Goal: Transaction & Acquisition: Purchase product/service

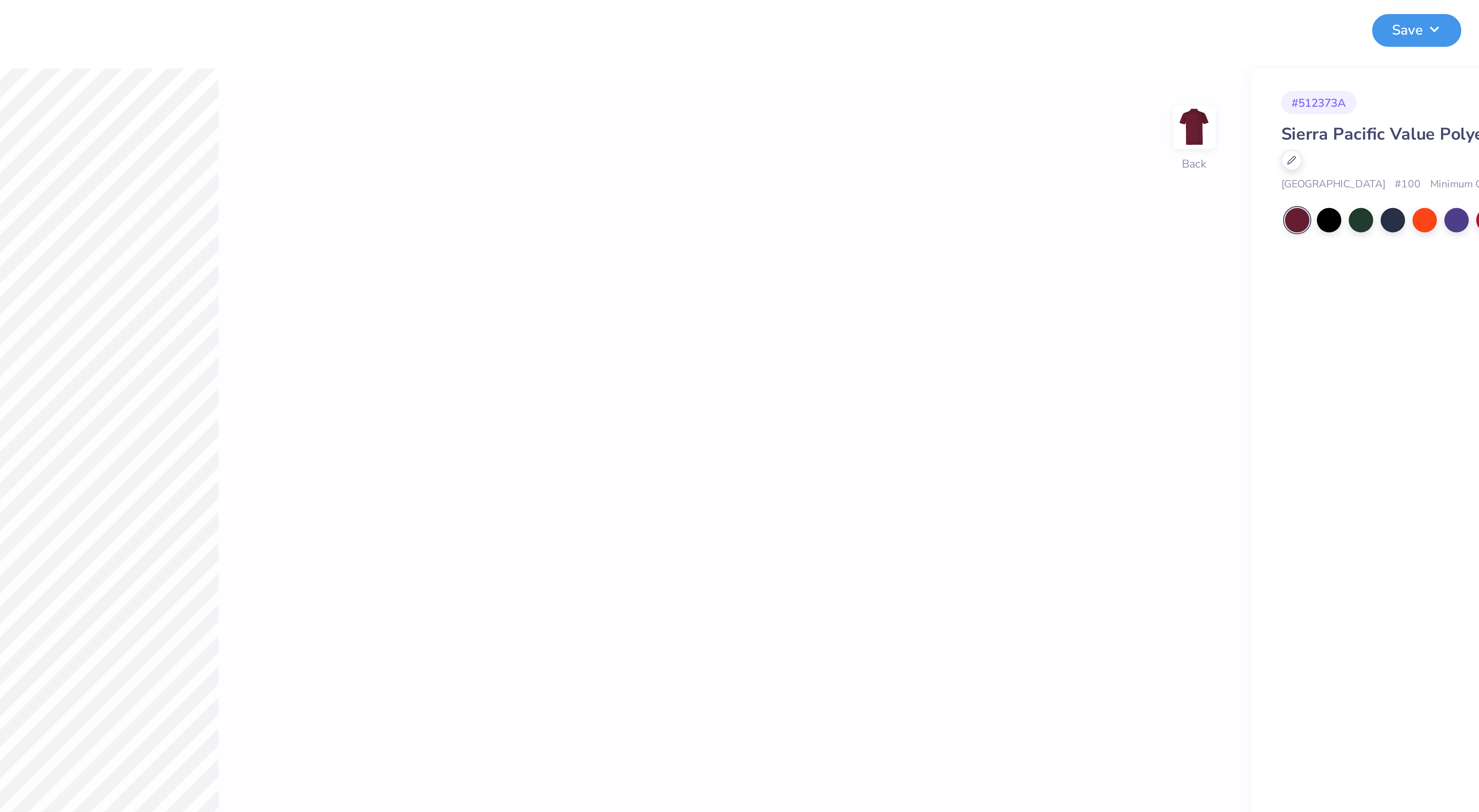
click at [1423, 9] on button "Save" at bounding box center [1428, 9] width 24 height 9
type input "1.04426761222652"
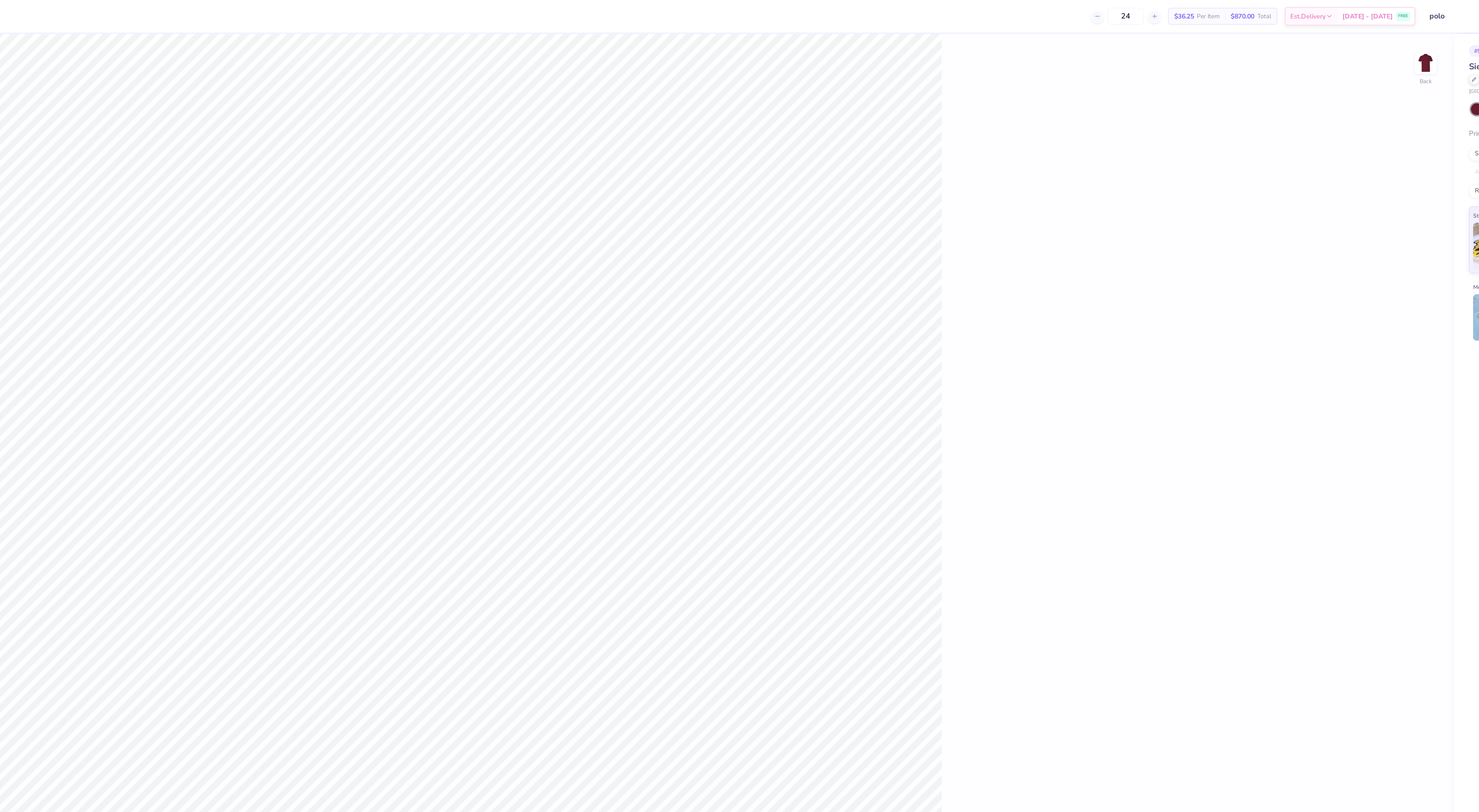
drag, startPoint x: 1209, startPoint y: 9, endPoint x: 1170, endPoint y: 18, distance: 40.0
click at [1170, 18] on div "Art colors 24 $36.25 Per Item $870.00 Total Est. Delivery [DATE] - [DATE] FREE …" at bounding box center [740, 406] width 1479 height 812
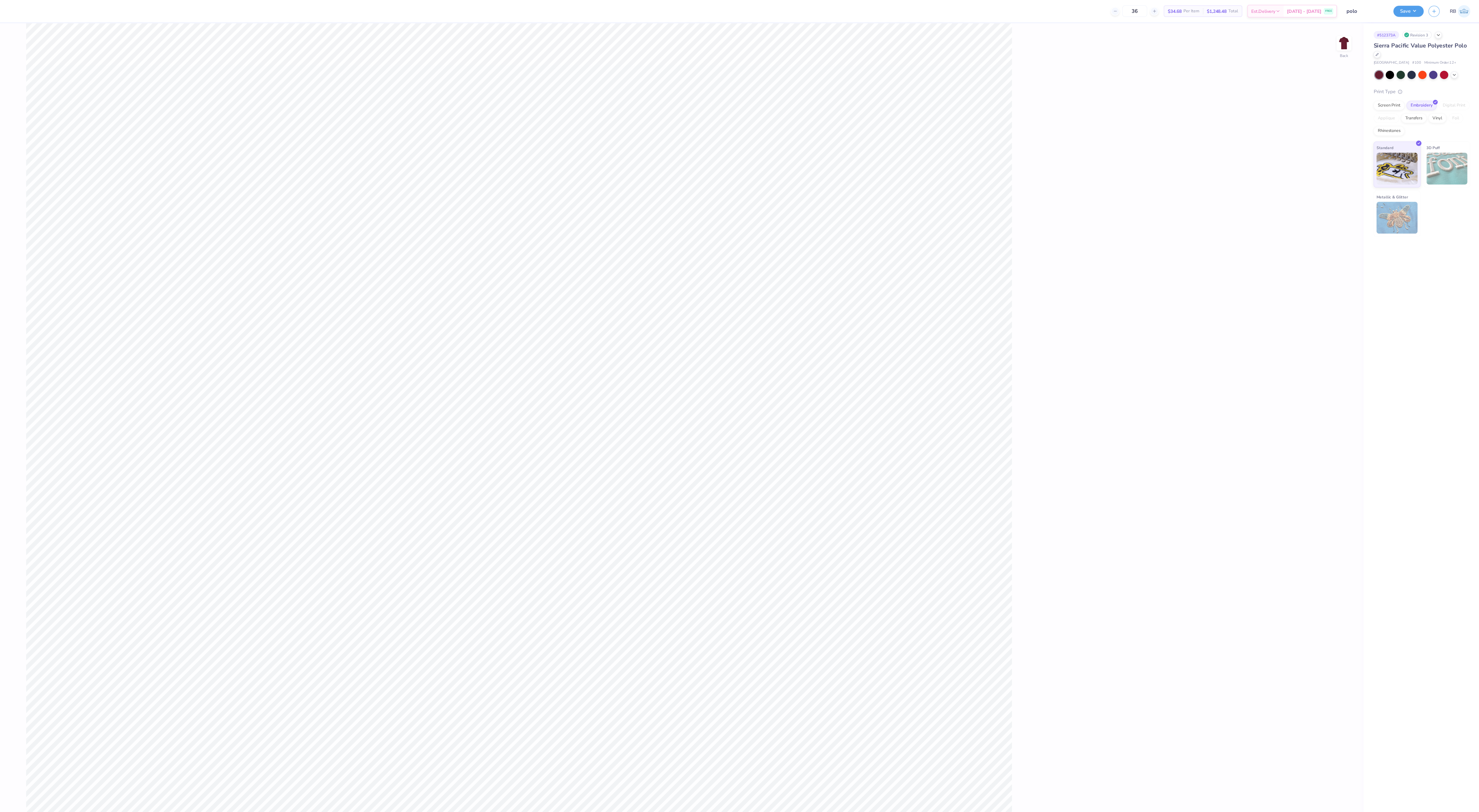
type input "36"
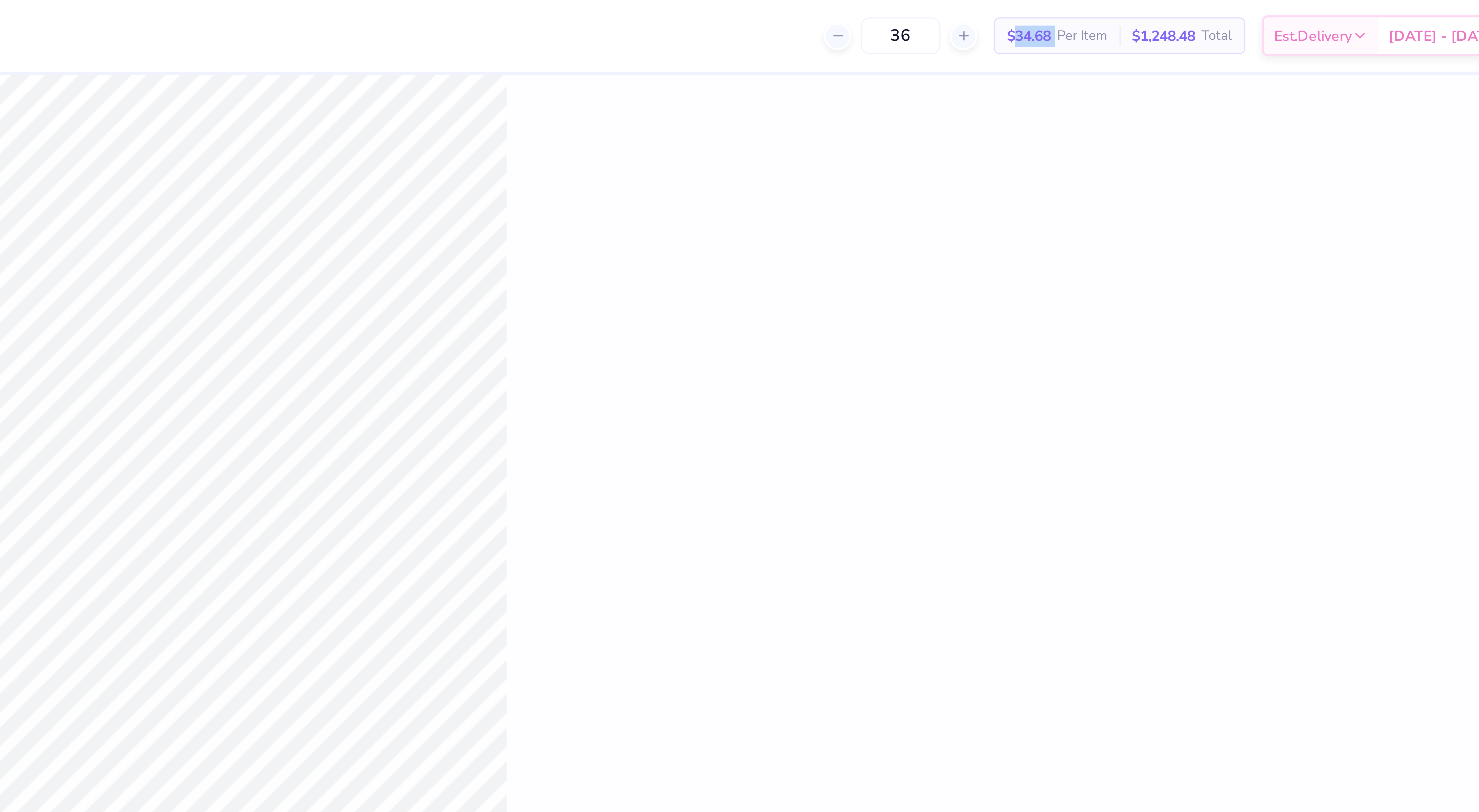
drag, startPoint x: 1232, startPoint y: 10, endPoint x: 1241, endPoint y: 10, distance: 9.0
click at [1241, 10] on div "$34.68 Per Item" at bounding box center [1238, 9] width 32 height 9
copy span "34.68"
